Goal: Find specific page/section: Find specific page/section

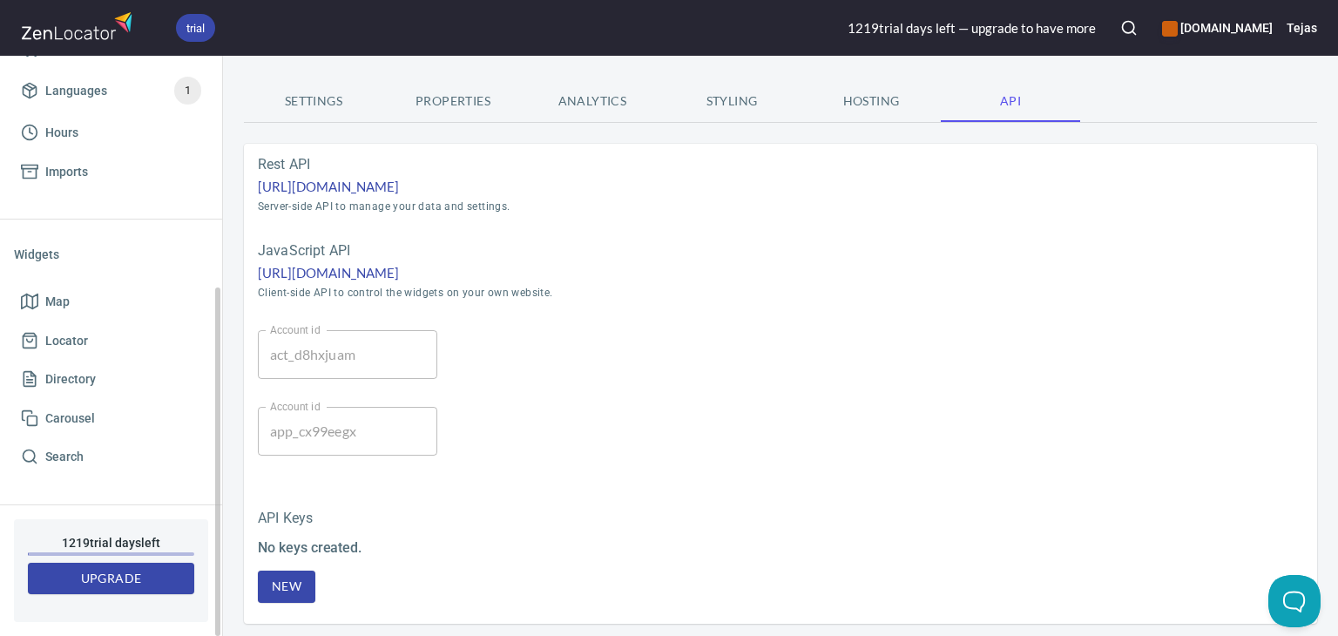
scroll to position [26, 0]
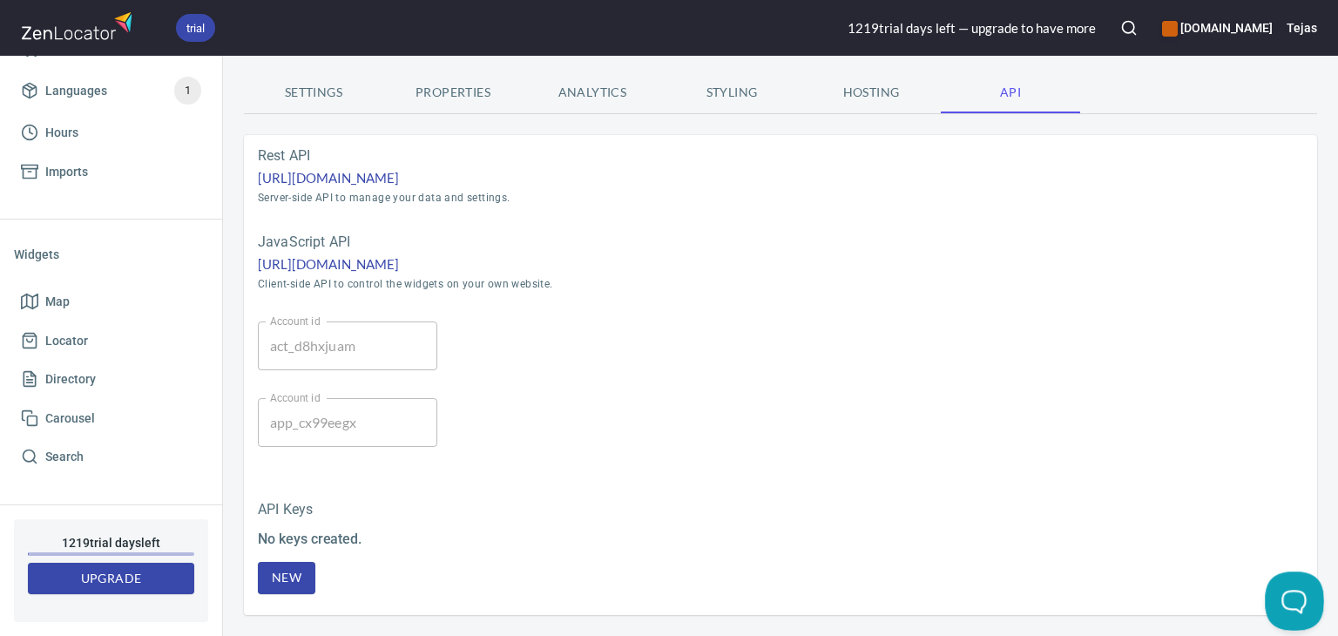
click at [1282, 589] on button "Open Beacon popover" at bounding box center [1290, 597] width 52 height 52
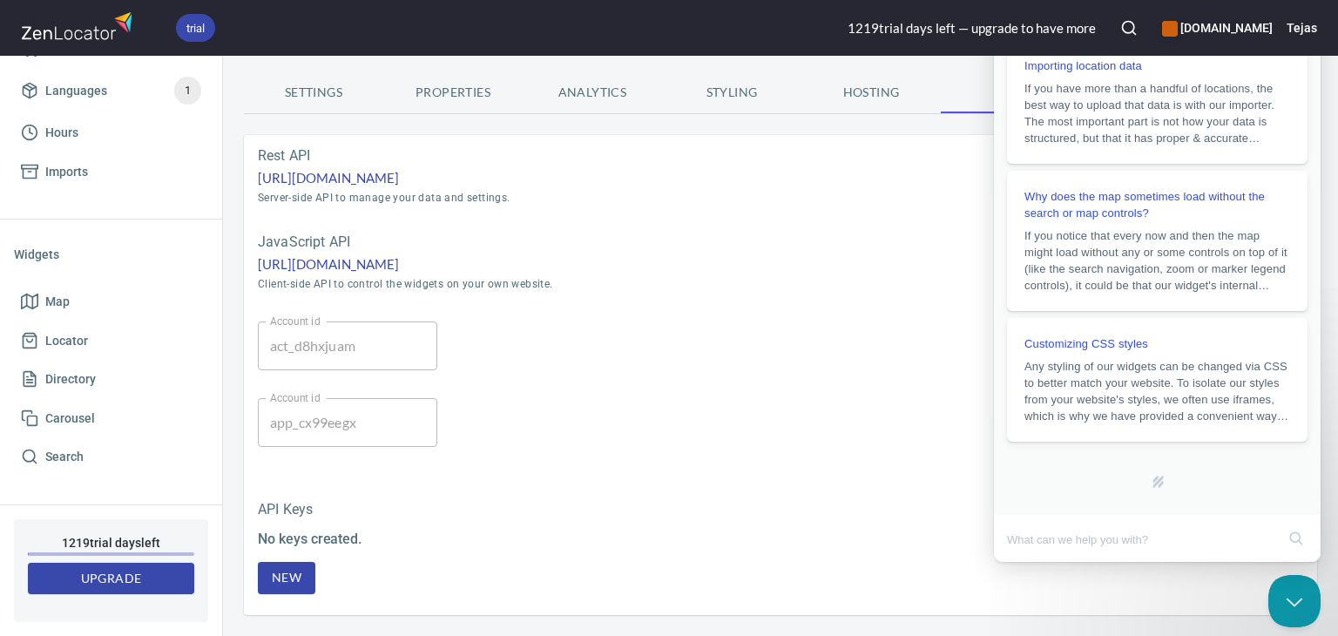
click at [781, 431] on div "Rest API [URL][DOMAIN_NAME] Server-side API to manage your data and settings. J…" at bounding box center [780, 371] width 1073 height 473
click at [1302, 597] on button "Close Beacon popover" at bounding box center [1290, 597] width 52 height 52
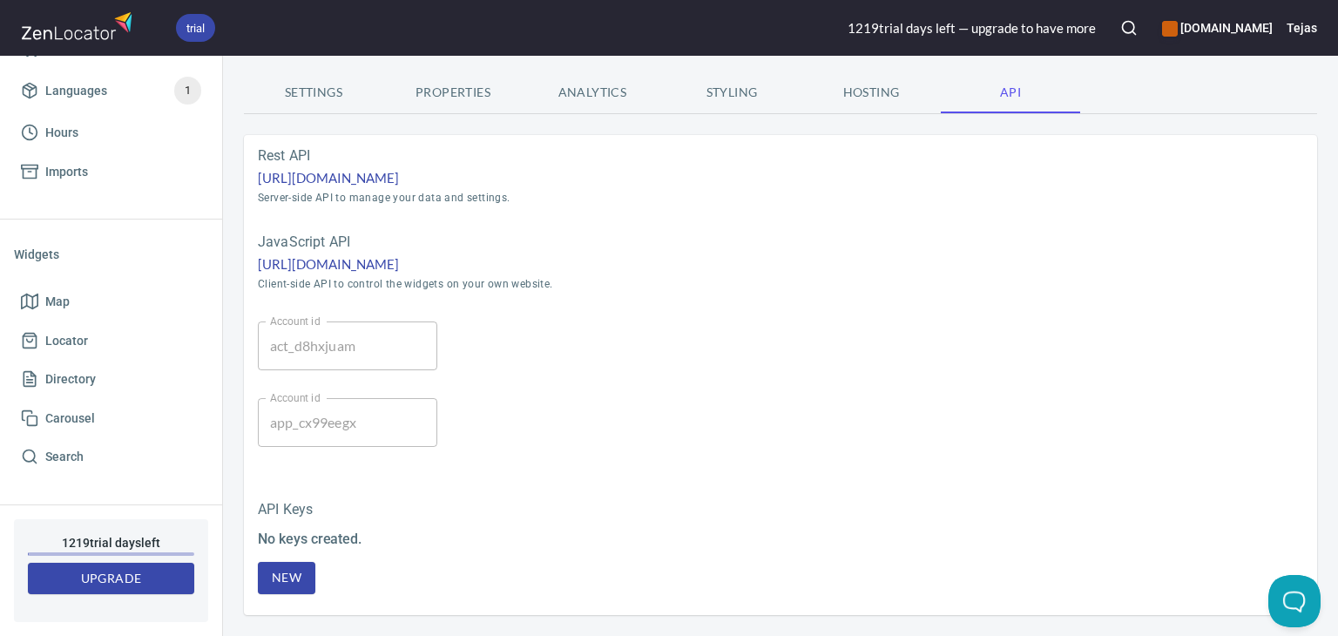
click at [840, 489] on div "API Keys No keys created. New" at bounding box center [780, 548] width 1073 height 119
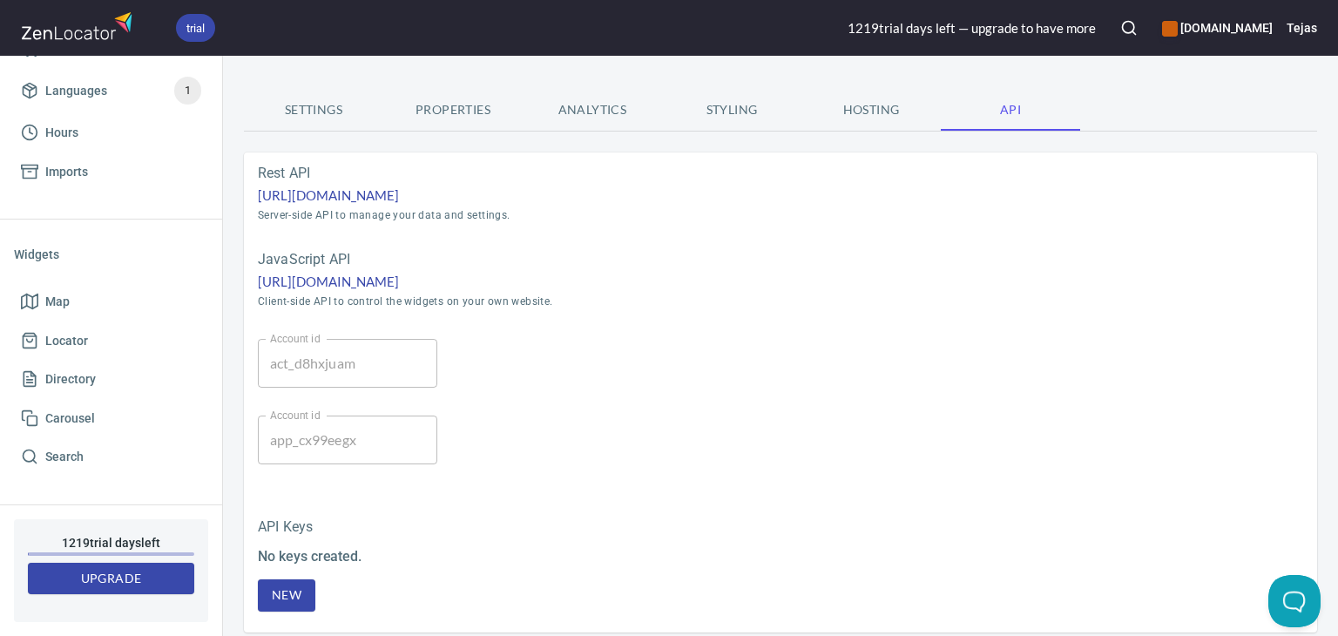
scroll to position [0, 0]
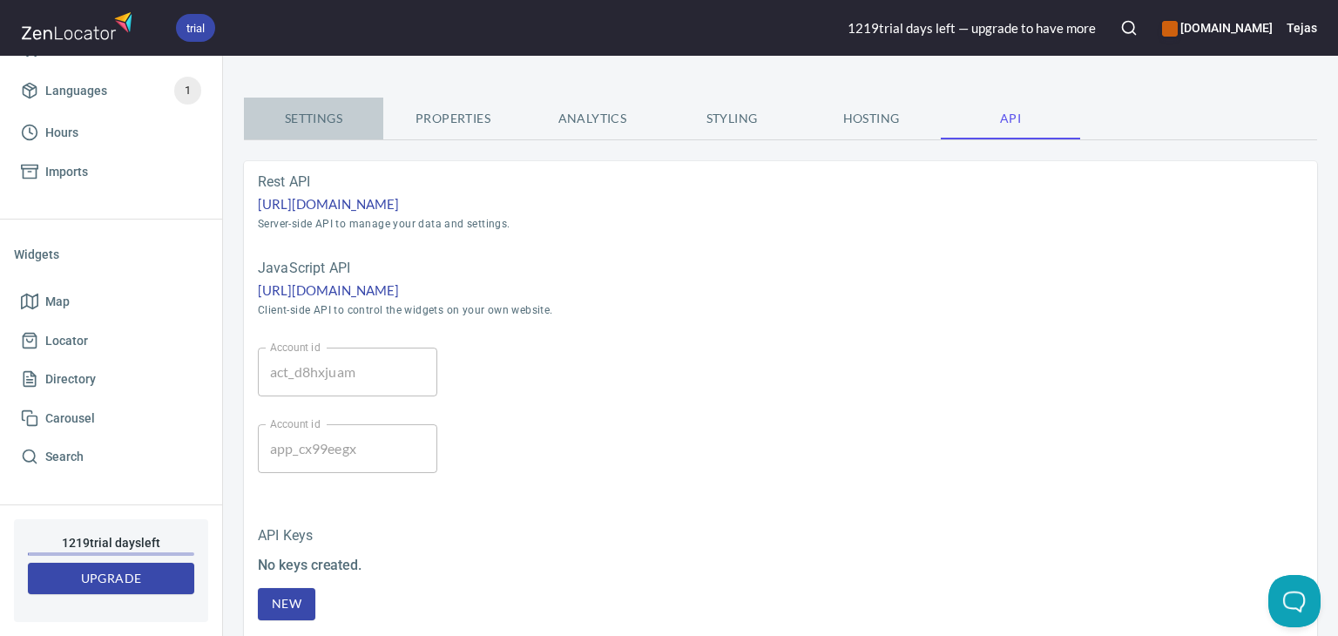
click at [314, 125] on span "Settings" at bounding box center [313, 119] width 118 height 22
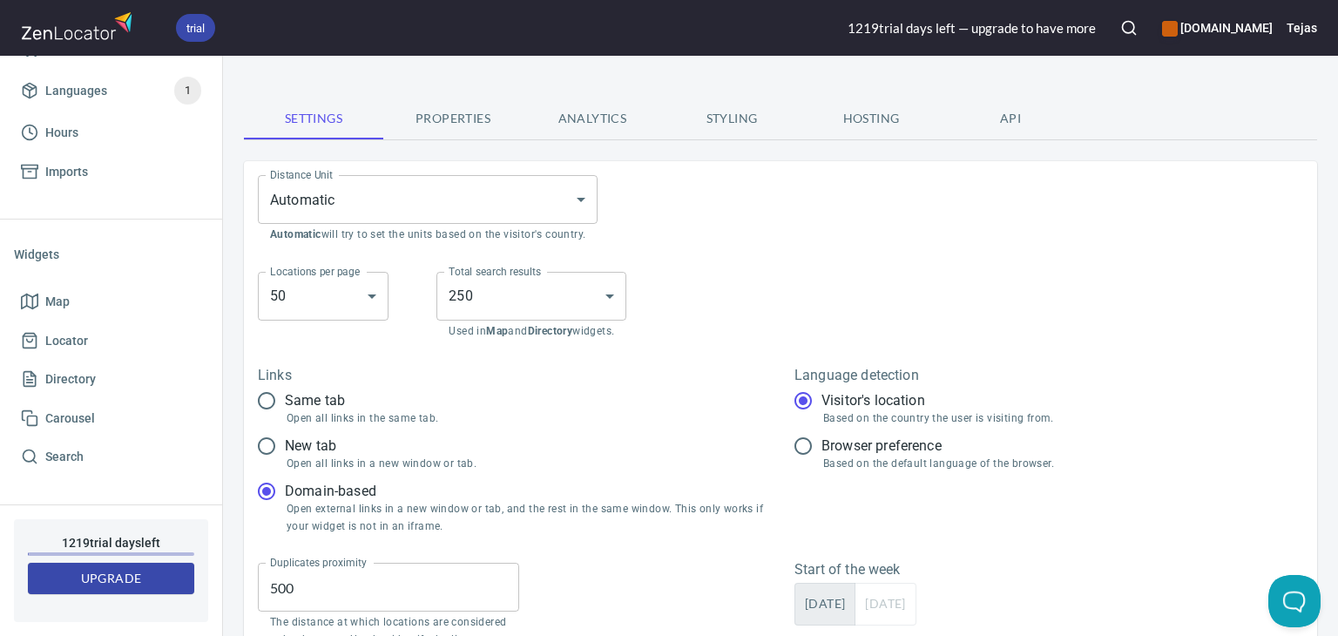
click at [695, 328] on div "Total search results 250 250 Total search results Used in Map and Directory wid…" at bounding box center [824, 306] width 805 height 97
click at [686, 328] on div "Total search results 250 250 Total search results Used in Map and Directory wid…" at bounding box center [824, 306] width 805 height 97
